Goal: Navigation & Orientation: Find specific page/section

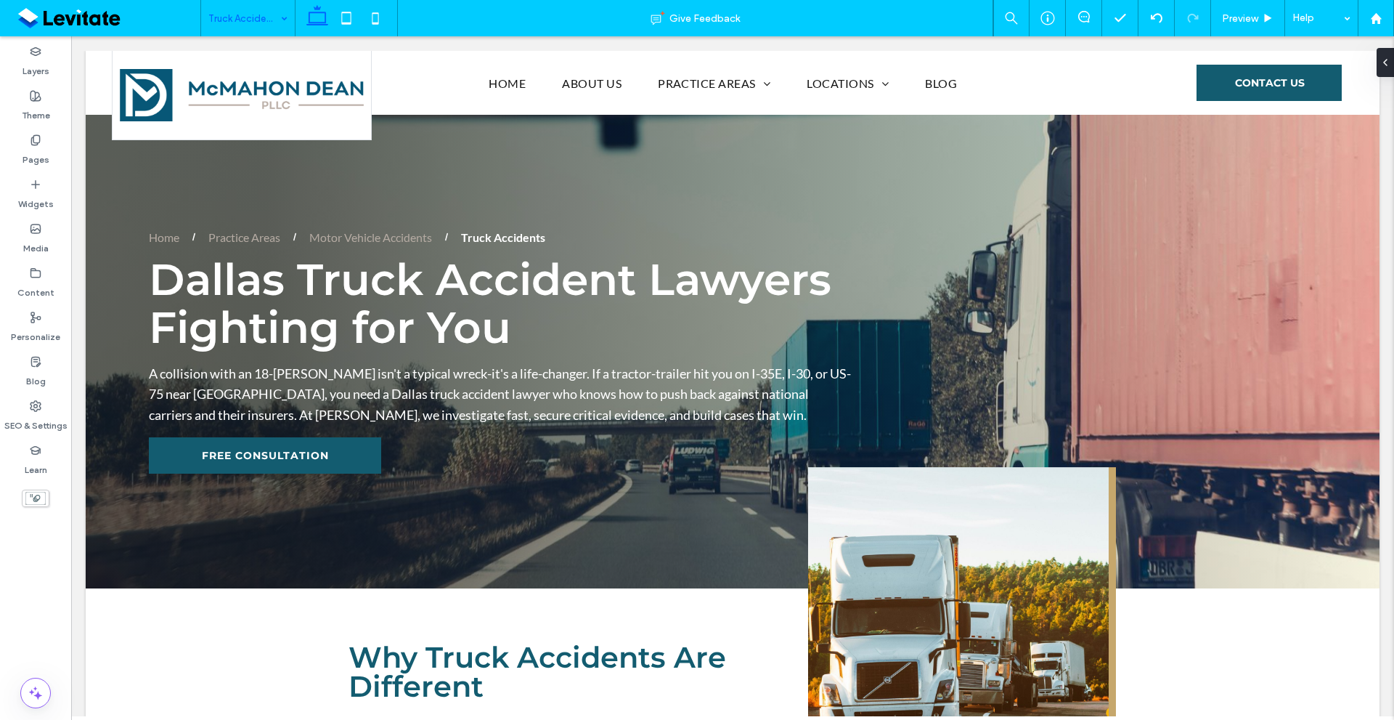
click at [0, 614] on div "Layers Theme Pages Widgets Media Content Personalize Blog SEO & Settings Learn" at bounding box center [35, 377] width 71 height 683
drag, startPoint x: 4, startPoint y: 502, endPoint x: 39, endPoint y: 540, distance: 51.9
click at [39, 540] on div "Layers Theme Pages Widgets Media Content Personalize Blog SEO & Settings Learn" at bounding box center [35, 377] width 71 height 683
click at [36, 645] on div "Layers Theme Pages Widgets Media Content Personalize Blog SEO & Settings Learn" at bounding box center [35, 377] width 71 height 683
click at [53, 617] on div "Layers Theme Pages Widgets Media Content Personalize Blog SEO & Settings Learn" at bounding box center [35, 377] width 71 height 683
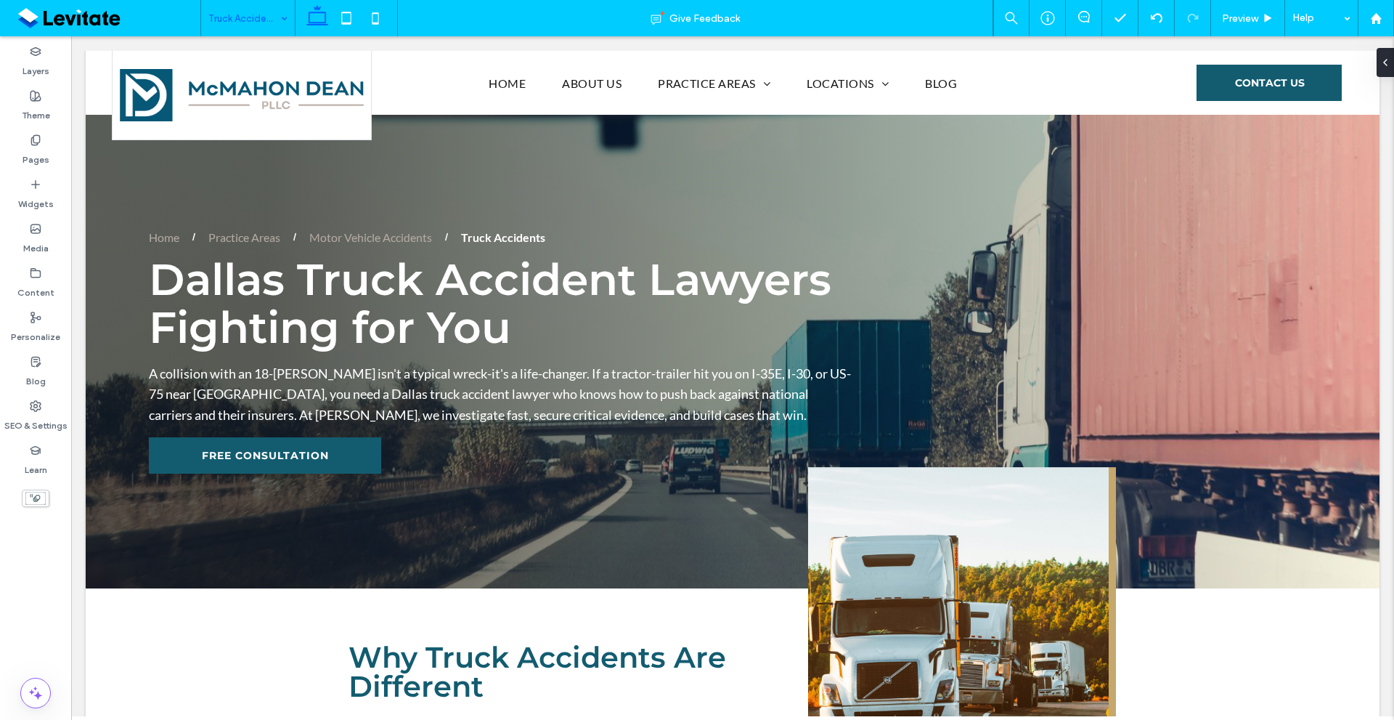
drag, startPoint x: 0, startPoint y: 579, endPoint x: 46, endPoint y: 572, distance: 46.3
click at [0, 579] on div "Layers Theme Pages Widgets Media Content Personalize Blog SEO & Settings Learn" at bounding box center [35, 377] width 71 height 683
